Goal: Information Seeking & Learning: Learn about a topic

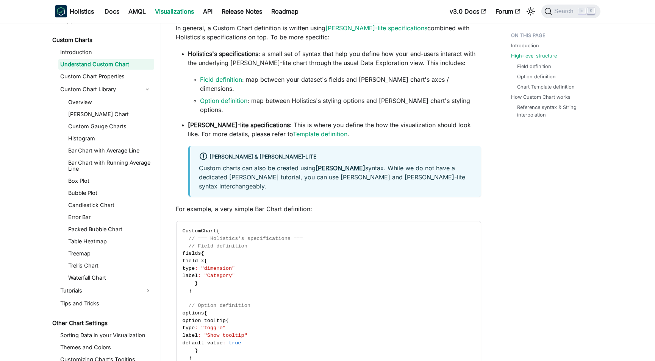
scroll to position [134, 0]
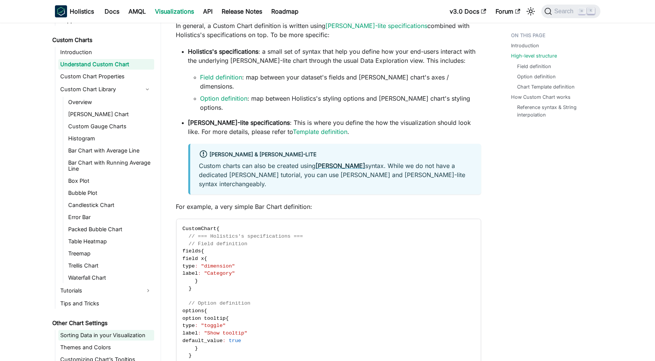
click at [125, 331] on link "Sorting Data in your Visualization" at bounding box center [106, 335] width 96 height 11
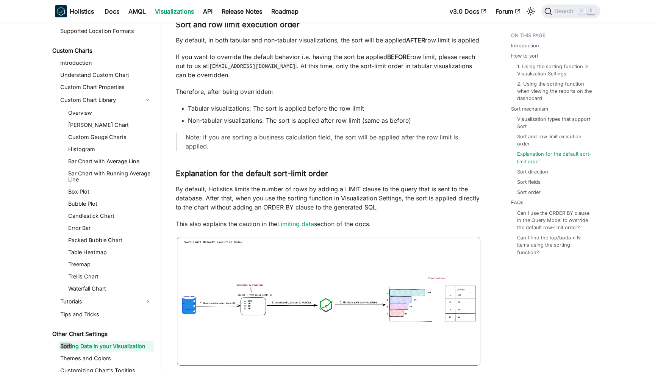
scroll to position [1348, 0]
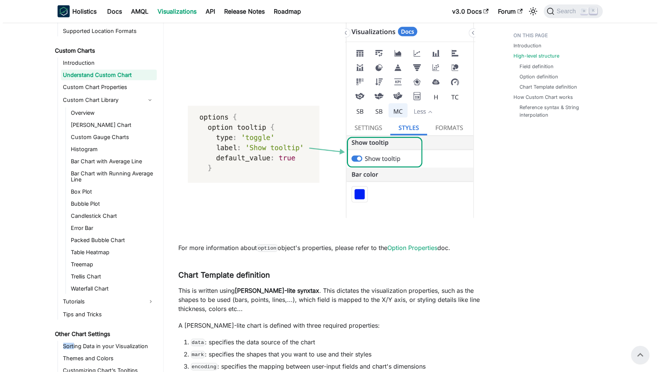
scroll to position [134, 0]
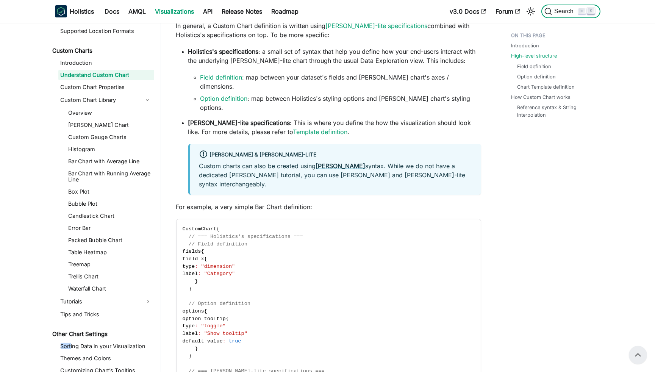
click at [562, 14] on span "Search" at bounding box center [565, 11] width 26 height 7
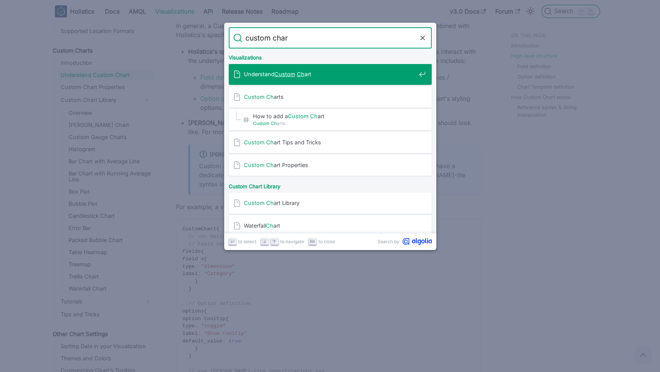
type input "custom chart"
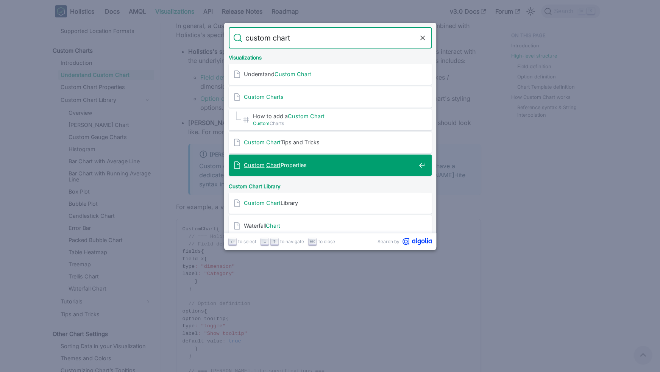
click at [310, 160] on div "Custom Chart Properties" at bounding box center [332, 165] width 198 height 21
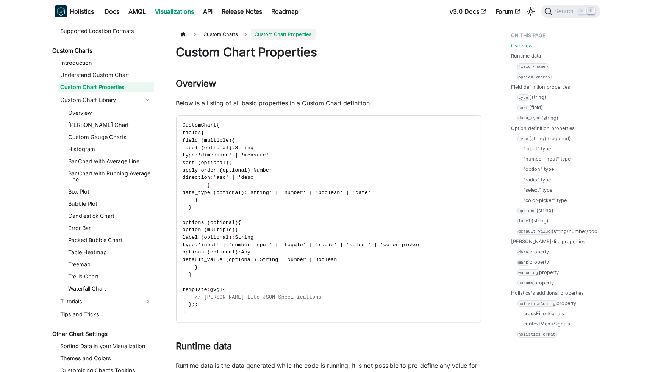
click at [305, 99] on p "Below is a listing of all basic properties in a Custom Chart definition" at bounding box center [328, 102] width 305 height 9
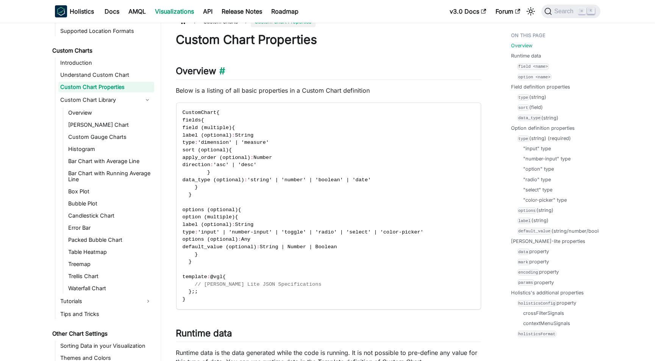
scroll to position [15, 0]
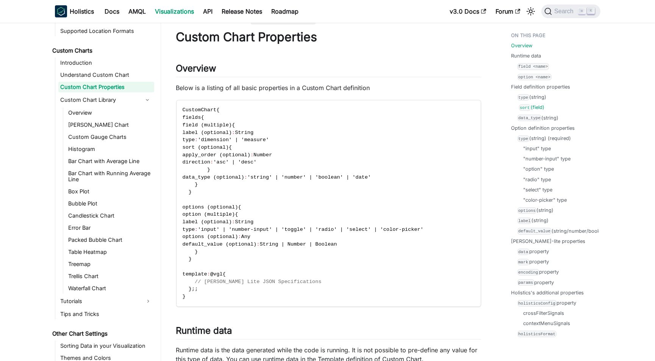
click at [533, 108] on link "sort (field)" at bounding box center [531, 107] width 25 height 7
